Goal: Information Seeking & Learning: Learn about a topic

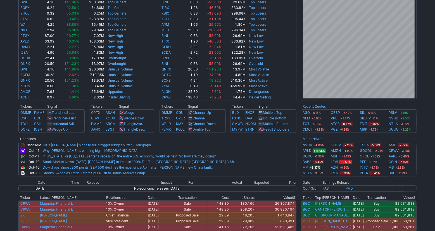
scroll to position [218, 0]
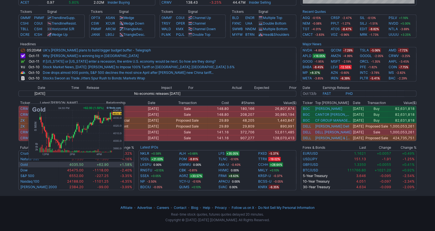
click at [26, 164] on link "Gold" at bounding box center [23, 164] width 7 height 4
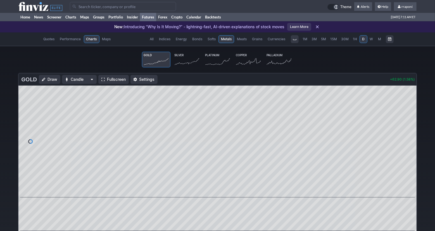
click at [183, 62] on icon at bounding box center [186, 61] width 25 height 8
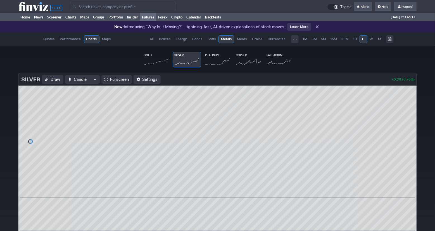
click at [377, 41] on span "M" at bounding box center [379, 39] width 4 height 6
